Goal: Check status

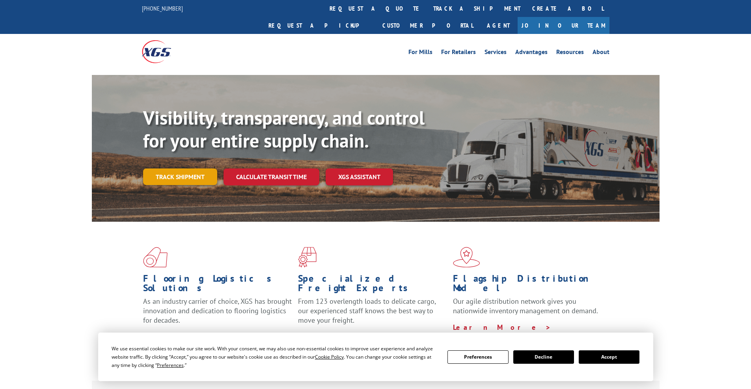
click at [189, 168] on link "Track shipment" at bounding box center [180, 176] width 74 height 17
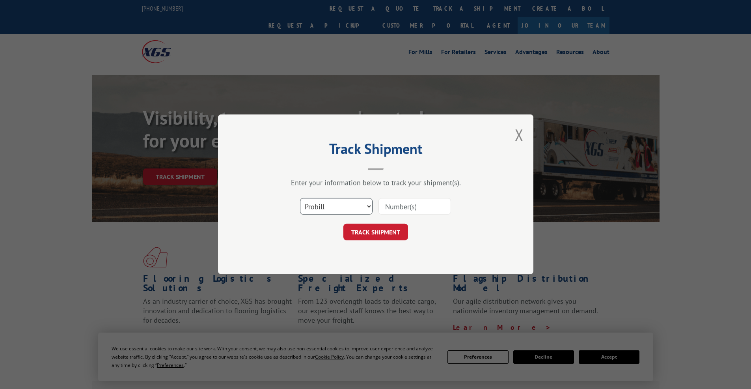
click at [369, 206] on select "Select category... Probill BOL PO" at bounding box center [336, 206] width 73 height 17
select select "bol"
click at [300, 198] on select "Select category... Probill BOL PO" at bounding box center [336, 206] width 73 height 17
click at [388, 207] on input at bounding box center [414, 206] width 73 height 17
type input "5131903"
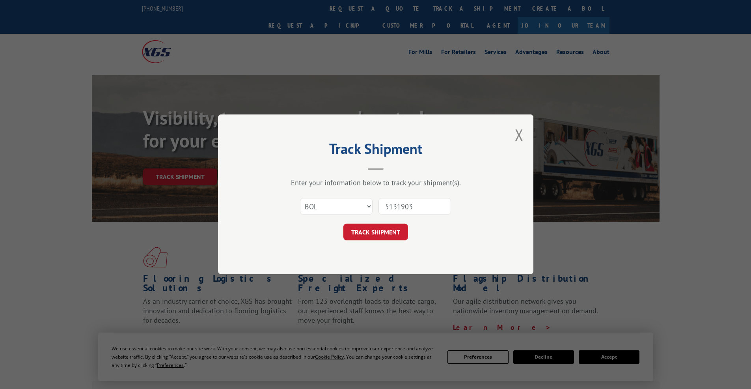
click at [391, 231] on button "TRACK SHIPMENT" at bounding box center [375, 232] width 65 height 17
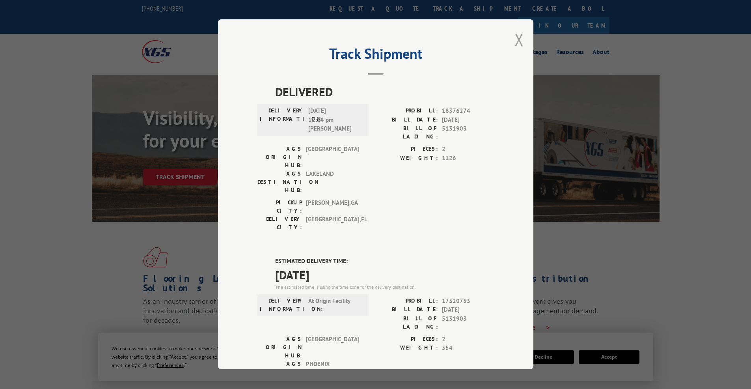
click at [515, 39] on button "Close modal" at bounding box center [519, 39] width 9 height 21
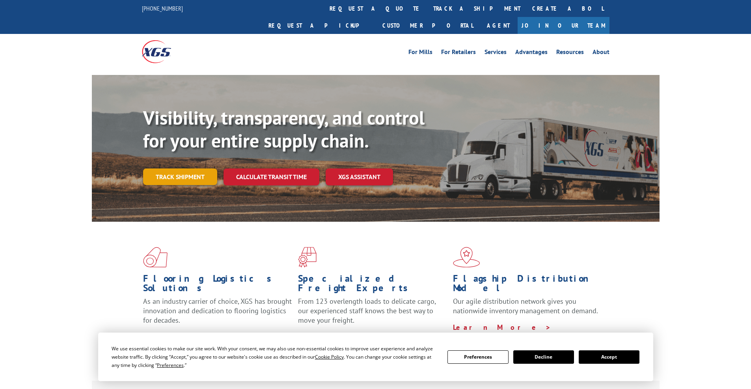
click at [184, 168] on link "Track shipment" at bounding box center [180, 176] width 74 height 17
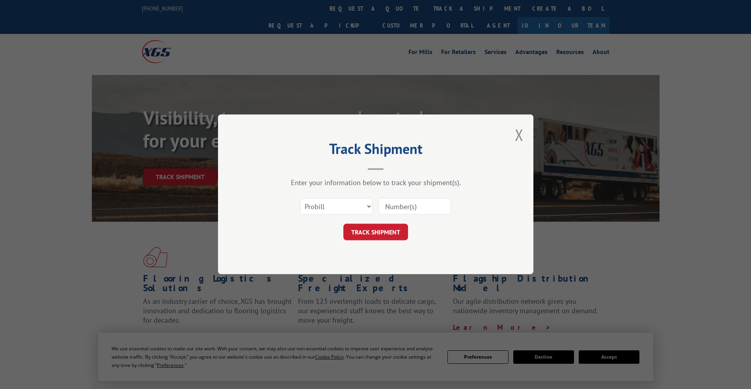
drag, startPoint x: 399, startPoint y: 207, endPoint x: 416, endPoint y: 213, distance: 17.5
click at [400, 207] on input at bounding box center [414, 206] width 73 height 17
type input "5131903"
click at [380, 232] on button "TRACK SHIPMENT" at bounding box center [375, 232] width 65 height 17
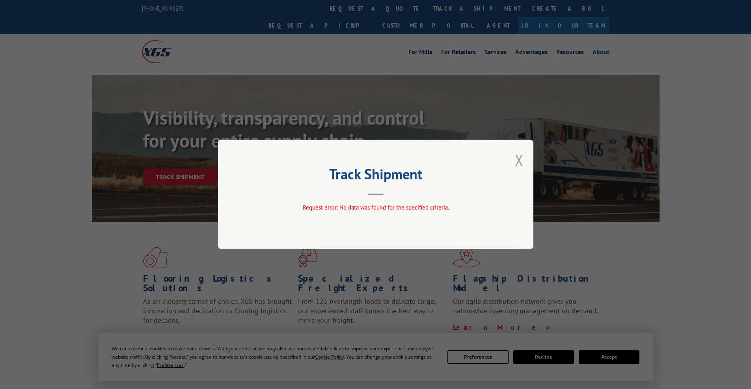
click at [520, 159] on button "Close modal" at bounding box center [519, 159] width 9 height 21
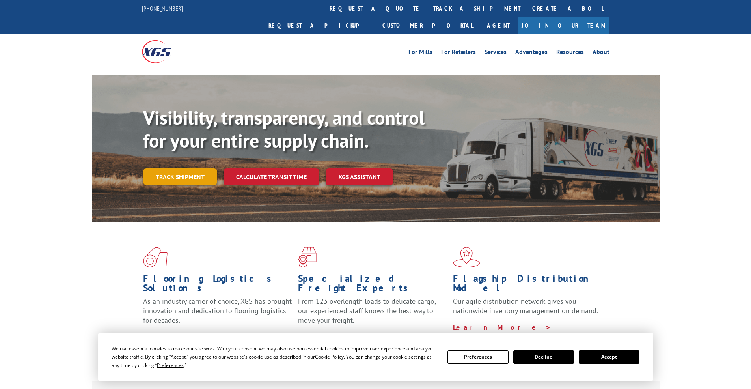
click at [184, 168] on link "Track shipment" at bounding box center [180, 176] width 74 height 17
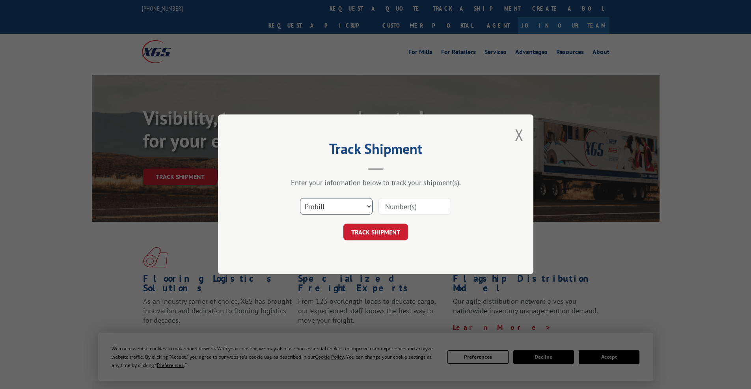
select select "po"
click at [300, 198] on select "Select category... Probill BOL PO" at bounding box center [336, 206] width 73 height 17
click at [412, 207] on input at bounding box center [414, 206] width 73 height 17
type input "294195348"
click at [386, 231] on button "TRACK SHIPMENT" at bounding box center [375, 232] width 65 height 17
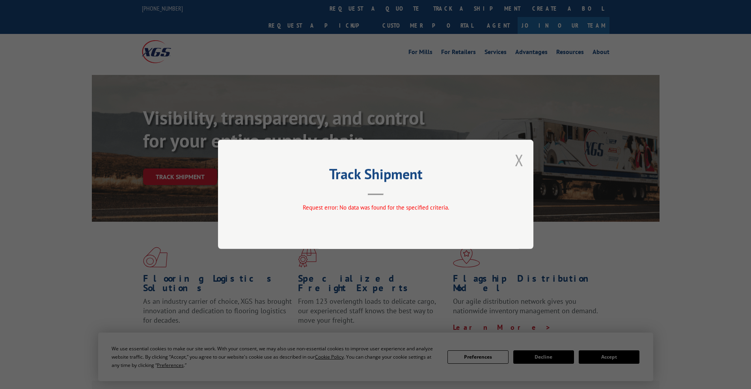
click at [522, 160] on button "Close modal" at bounding box center [519, 159] width 9 height 21
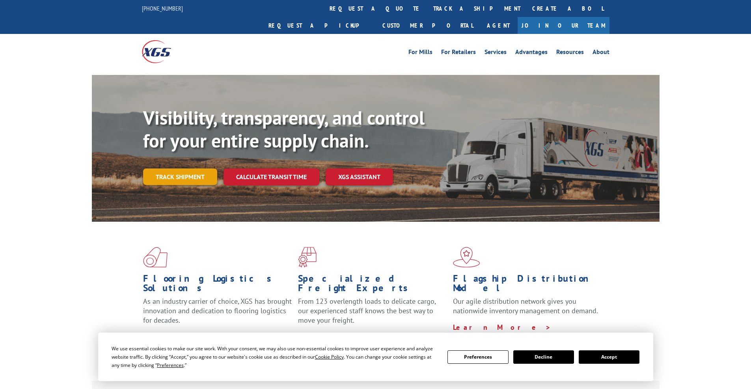
click at [185, 168] on link "Track shipment" at bounding box center [180, 176] width 74 height 17
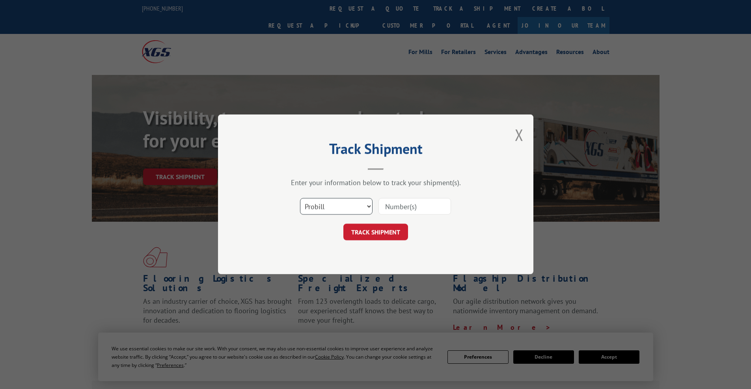
select select "bol"
click at [300, 198] on select "Select category... Probill BOL PO" at bounding box center [336, 206] width 73 height 17
click at [401, 205] on input at bounding box center [414, 206] width 73 height 17
type input "5131903"
click at [375, 231] on button "TRACK SHIPMENT" at bounding box center [375, 232] width 65 height 17
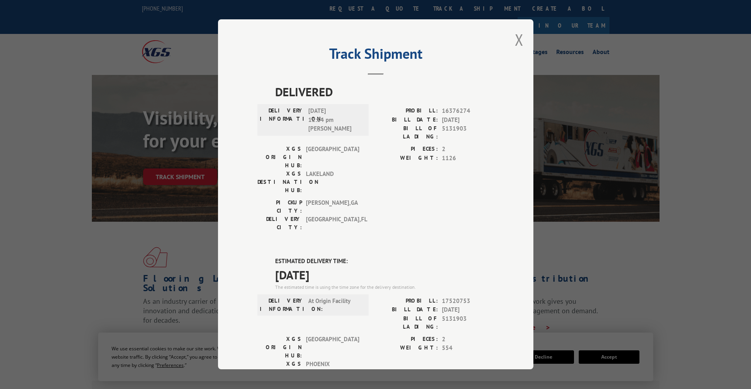
drag, startPoint x: 497, startPoint y: 162, endPoint x: 493, endPoint y: 167, distance: 6.5
click at [694, 210] on div "Track Shipment DELIVERED DELIVERY INFORMATION: [DATE] 12:14 pm [PERSON_NAME]: 1…" at bounding box center [375, 194] width 751 height 389
click at [518, 41] on button "Close modal" at bounding box center [519, 39] width 9 height 21
